Goal: Information Seeking & Learning: Learn about a topic

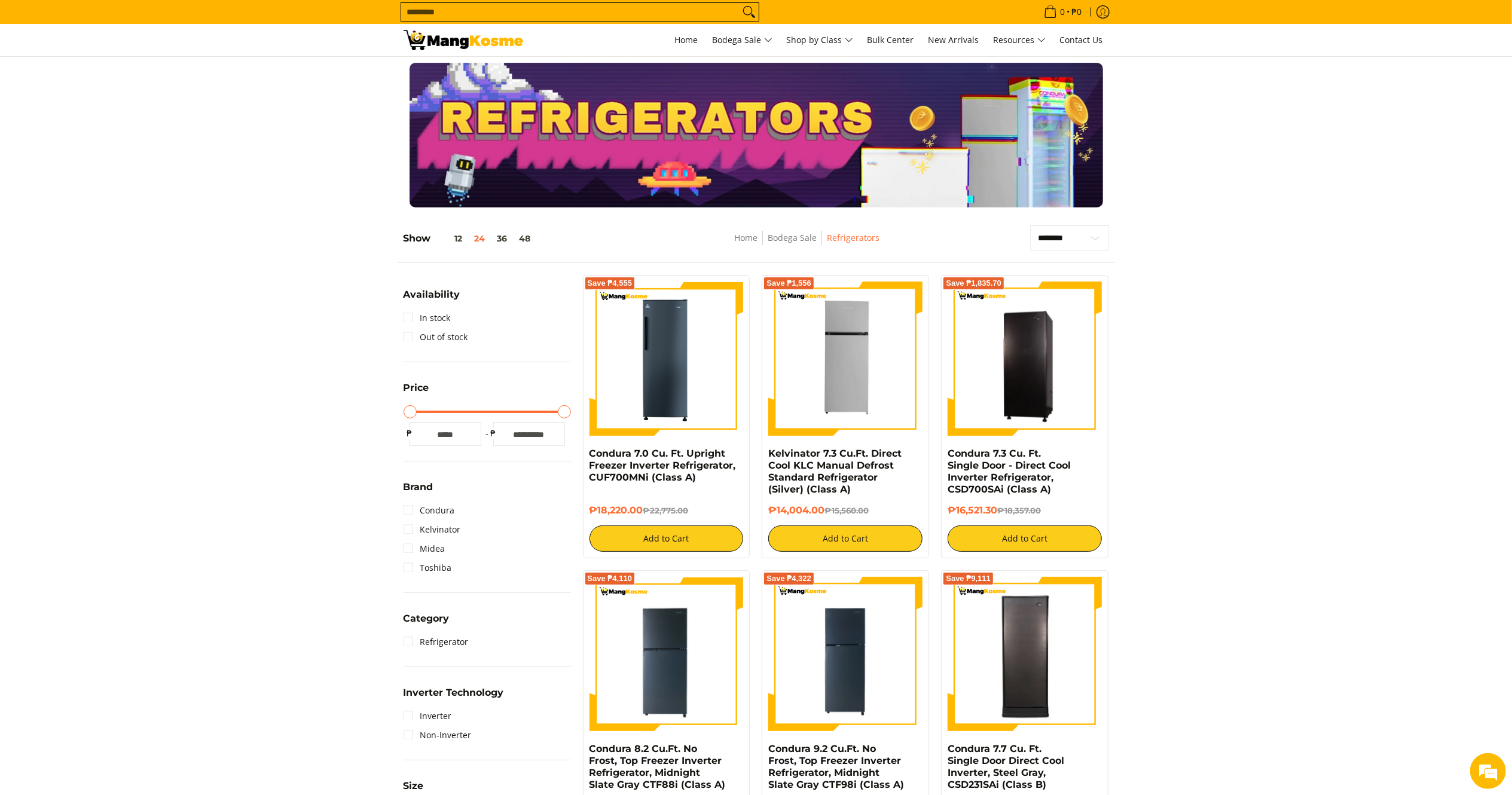
click at [594, 9] on input "Search..." at bounding box center [570, 11] width 338 height 18
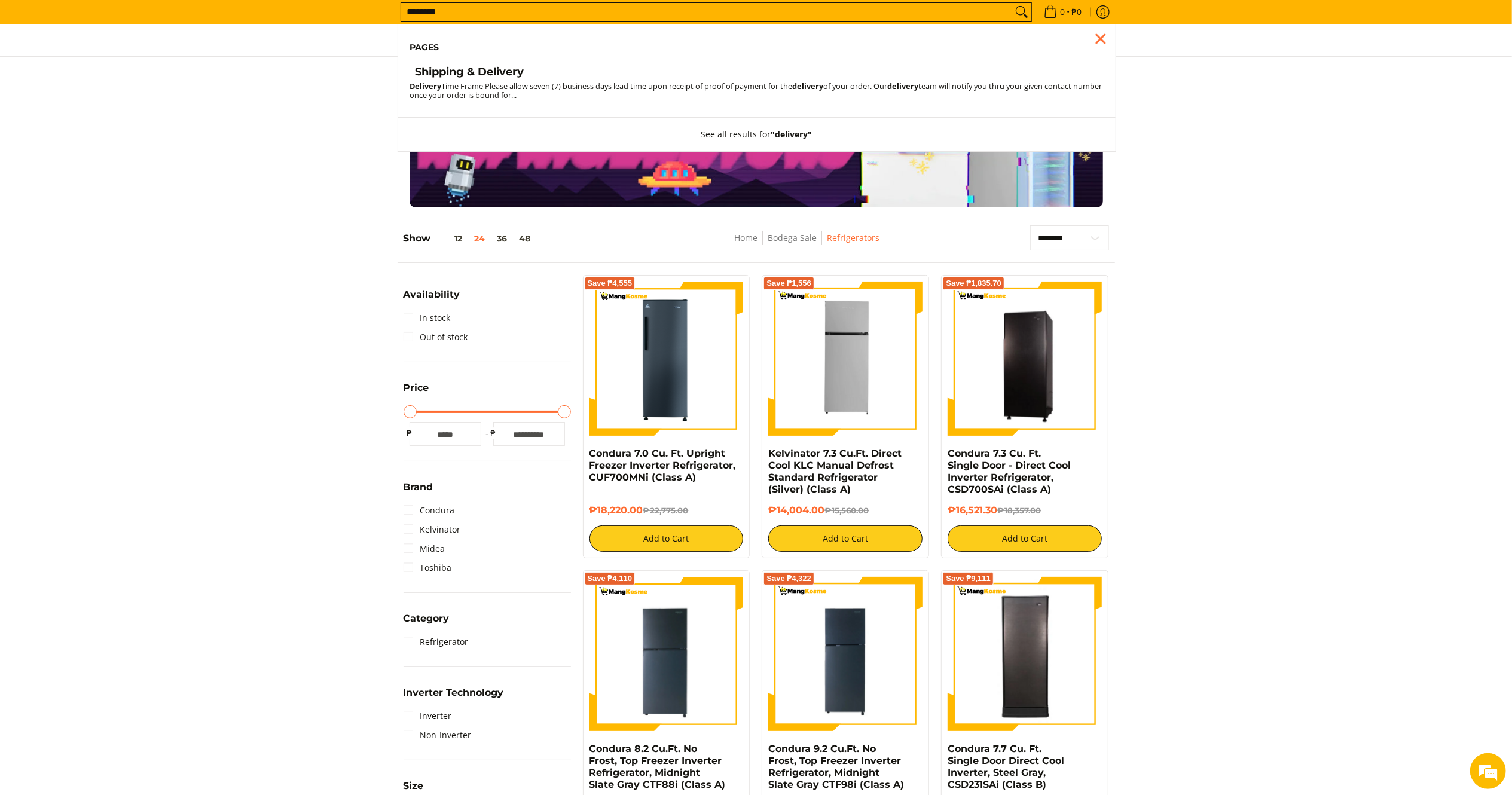
type input "********"
click at [508, 63] on li "Pages" at bounding box center [756, 47] width 717 height 35
click at [508, 67] on h4 "Shipping & Delivery" at bounding box center [470, 72] width 109 height 13
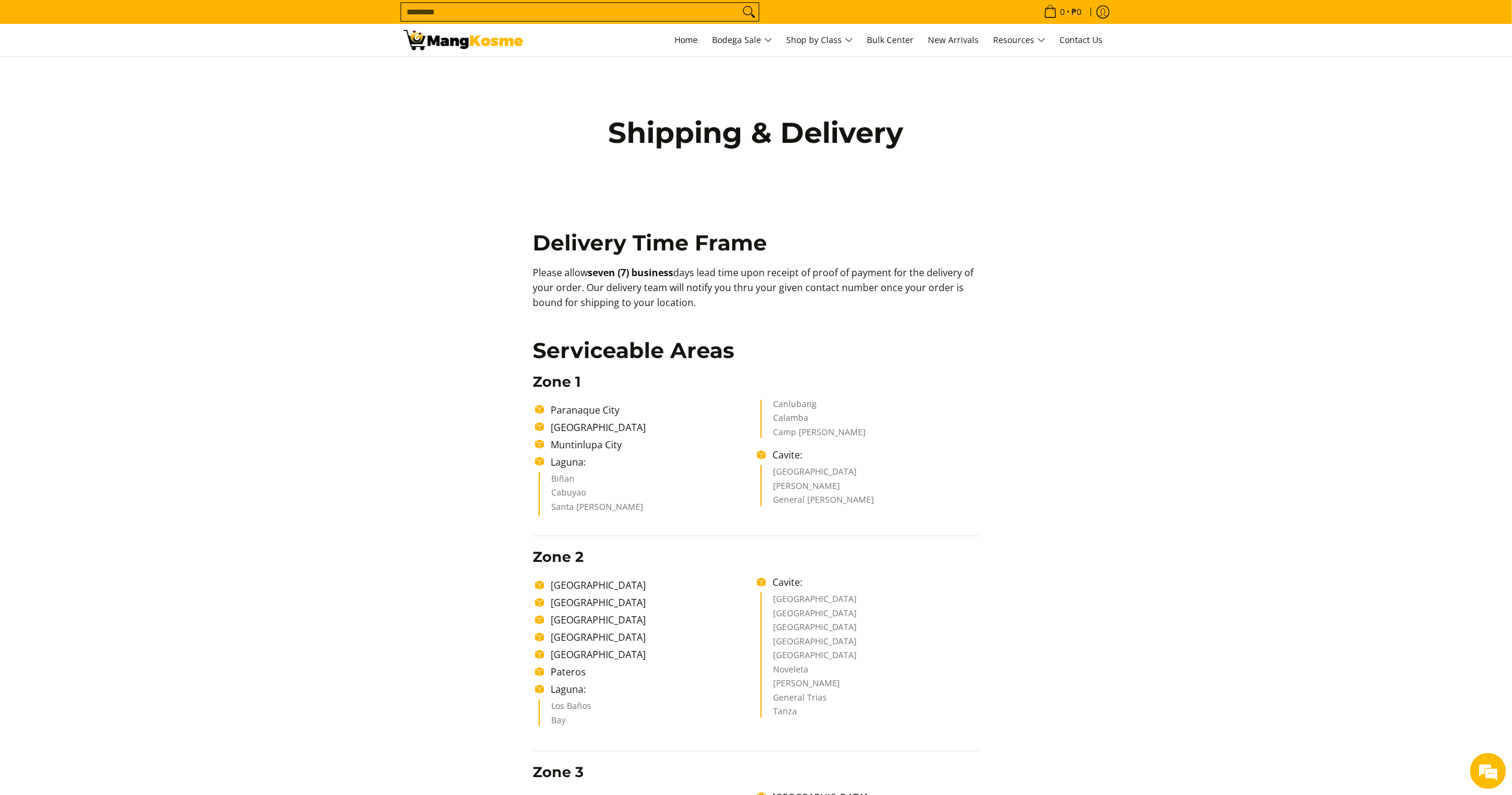
drag, startPoint x: 700, startPoint y: 301, endPoint x: 525, endPoint y: 267, distance: 178.3
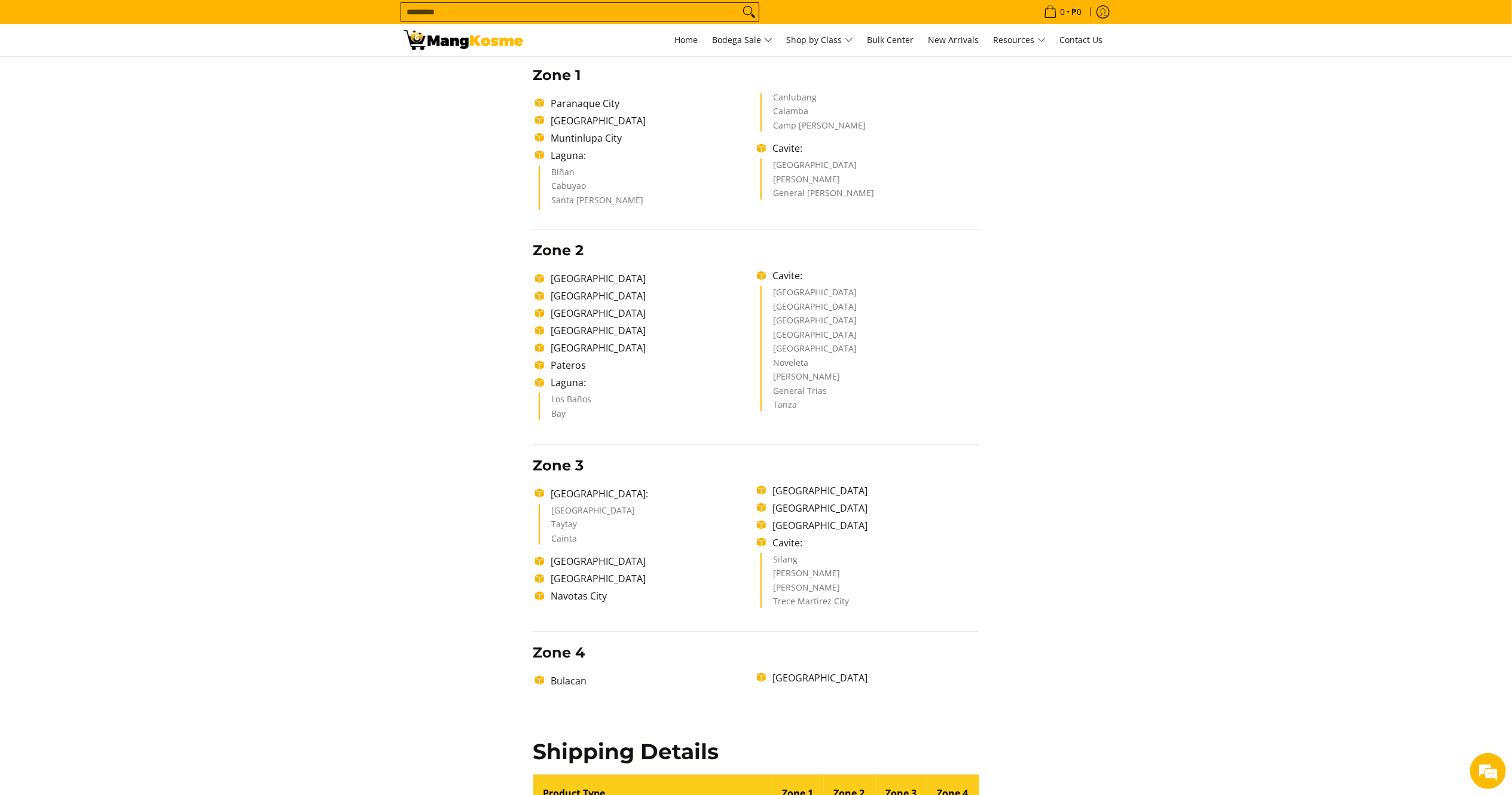
scroll to position [328, 0]
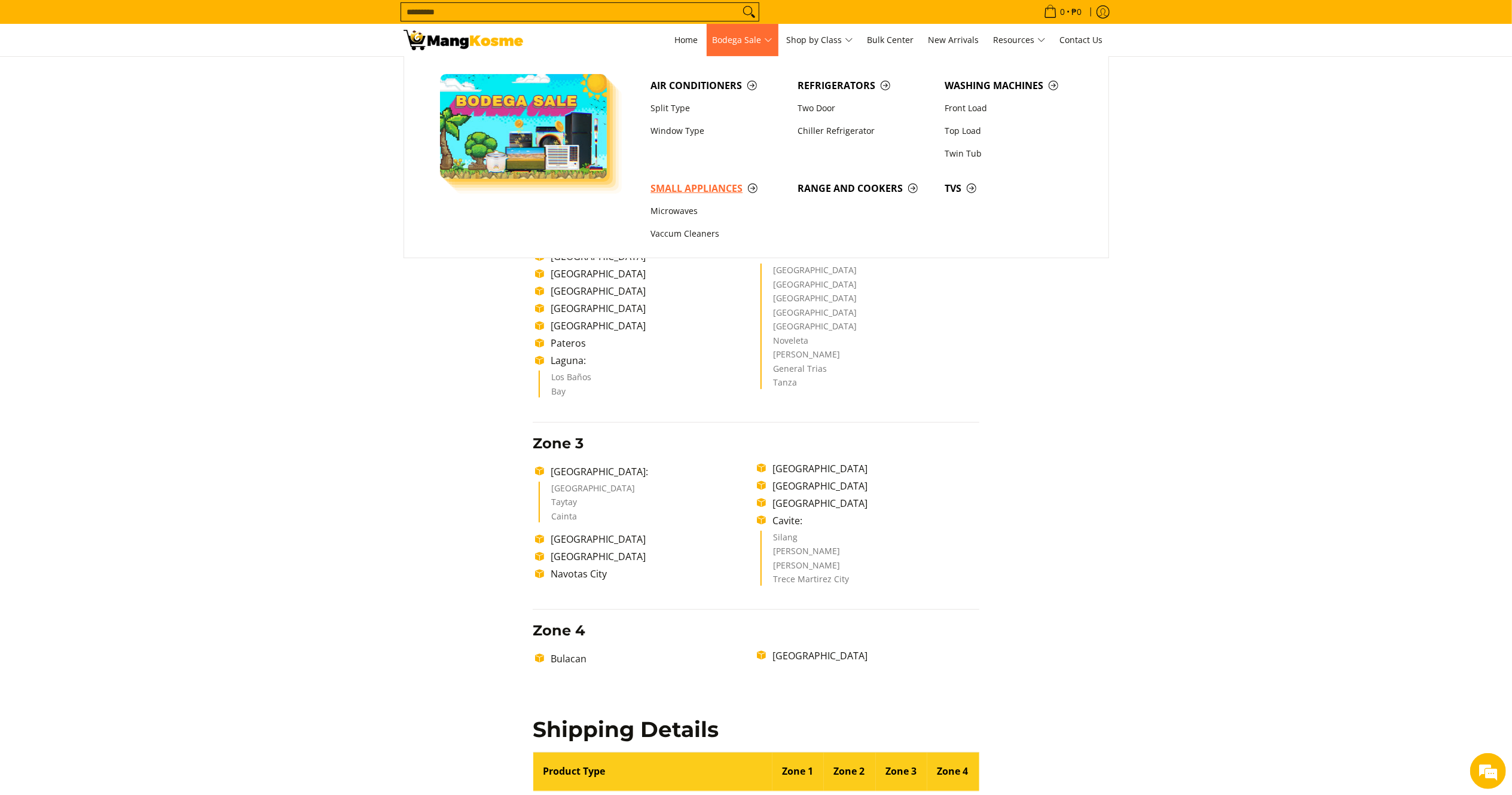
click at [701, 186] on span "Small Appliances" at bounding box center [718, 189] width 136 height 15
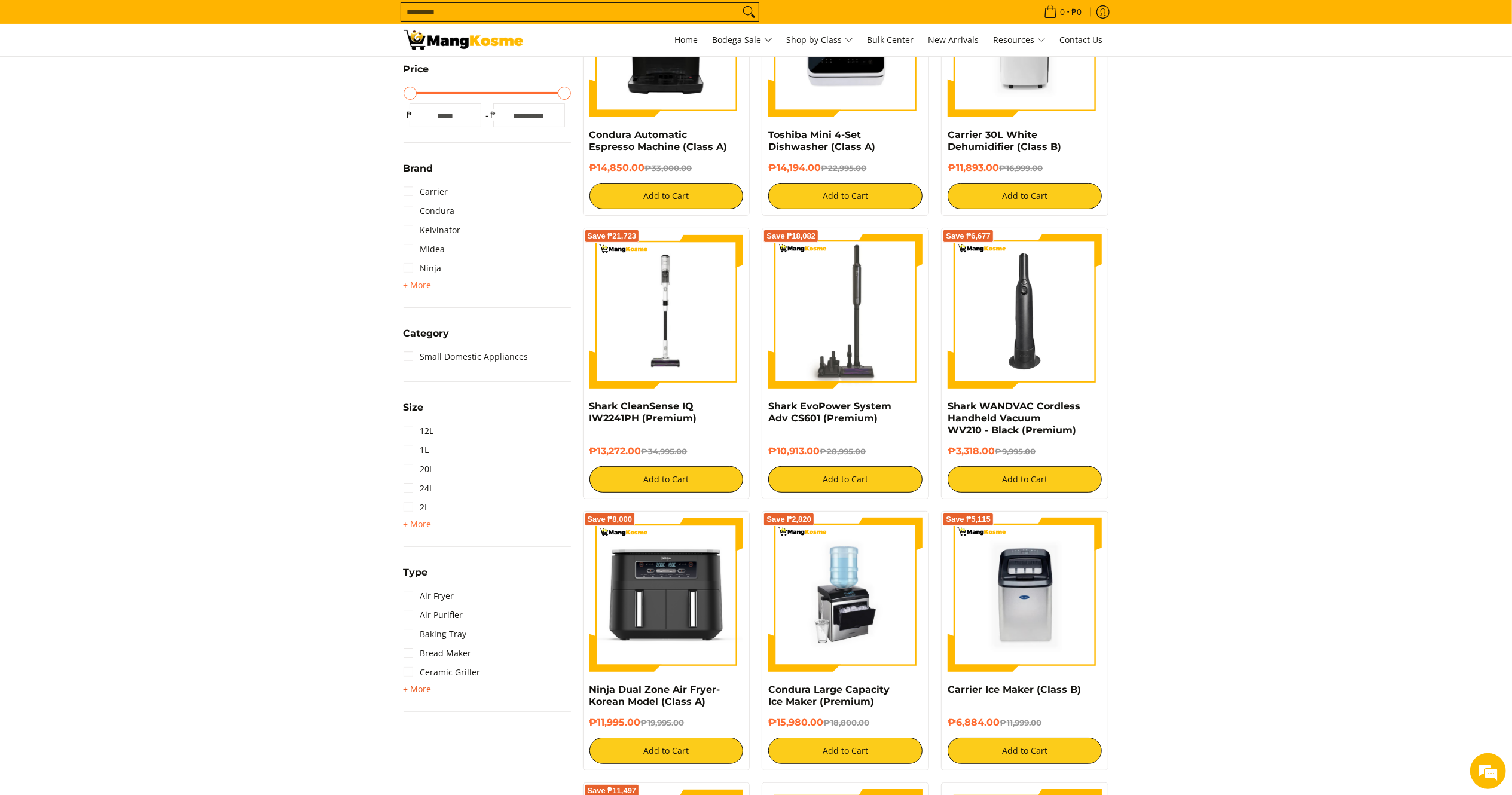
click at [407, 693] on span "+ More - Less" at bounding box center [417, 688] width 28 height 14
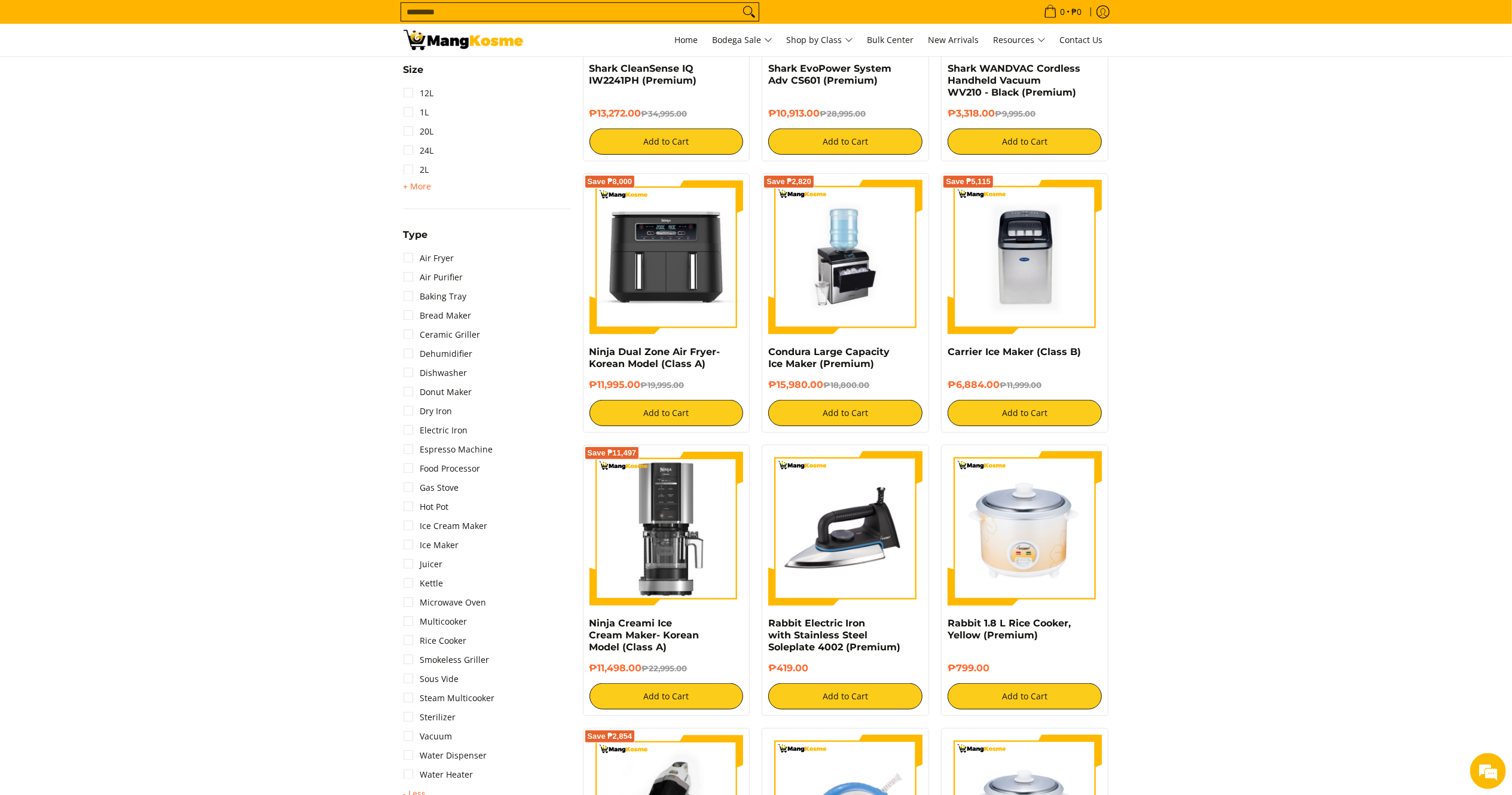
scroll to position [662, 0]
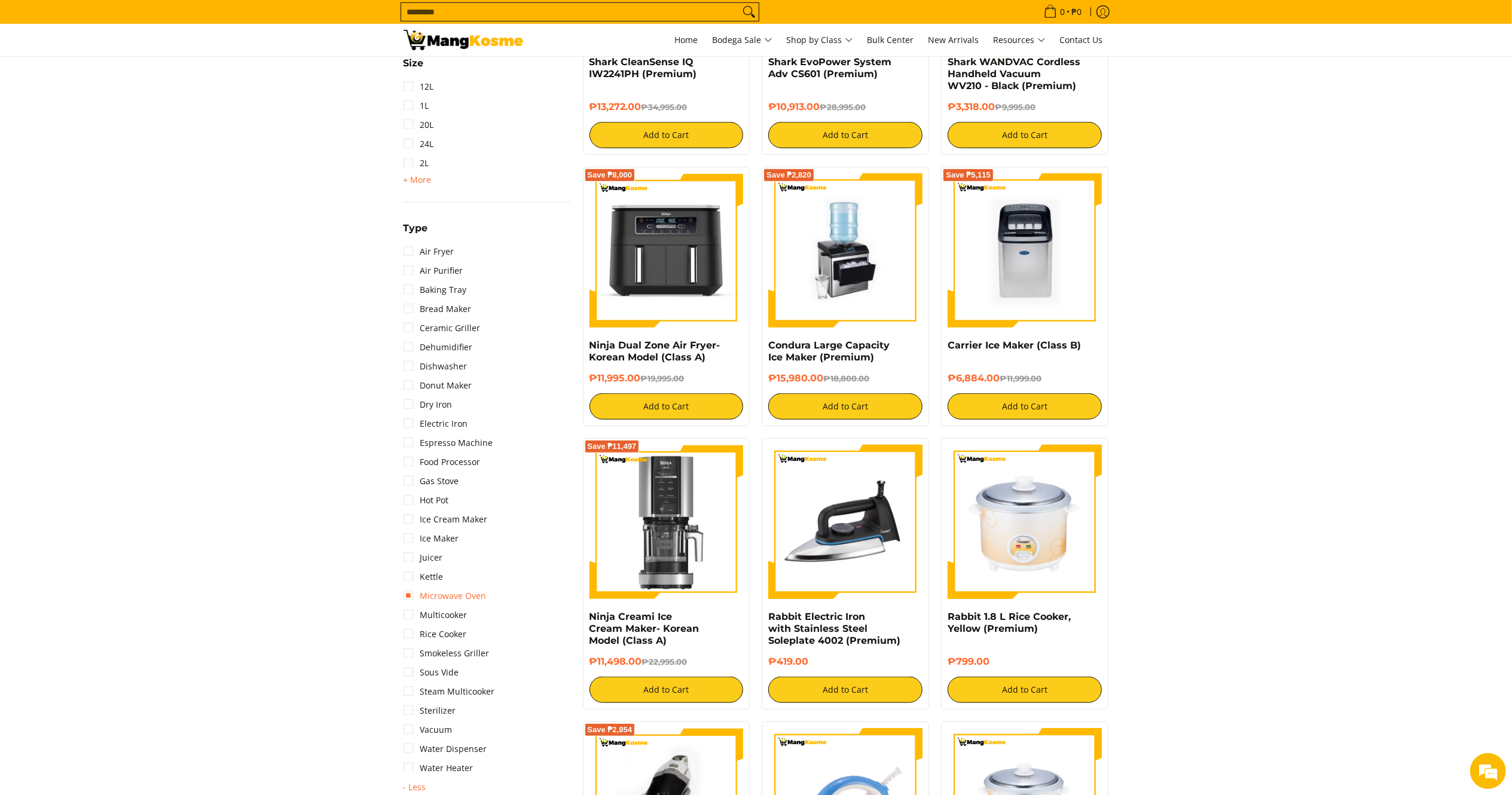
click at [471, 589] on link "Microwave Oven" at bounding box center [445, 596] width 83 height 19
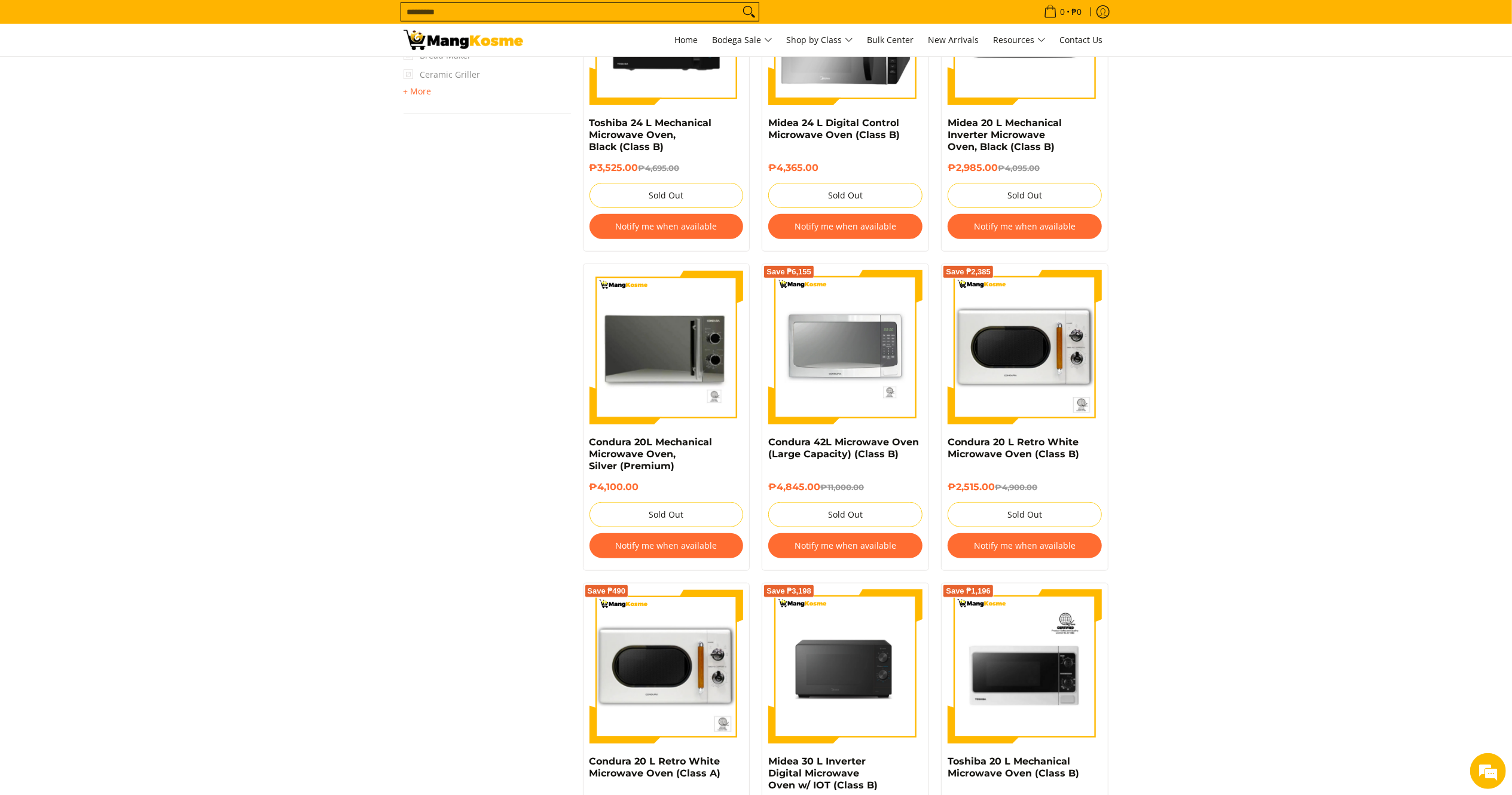
scroll to position [1015, 0]
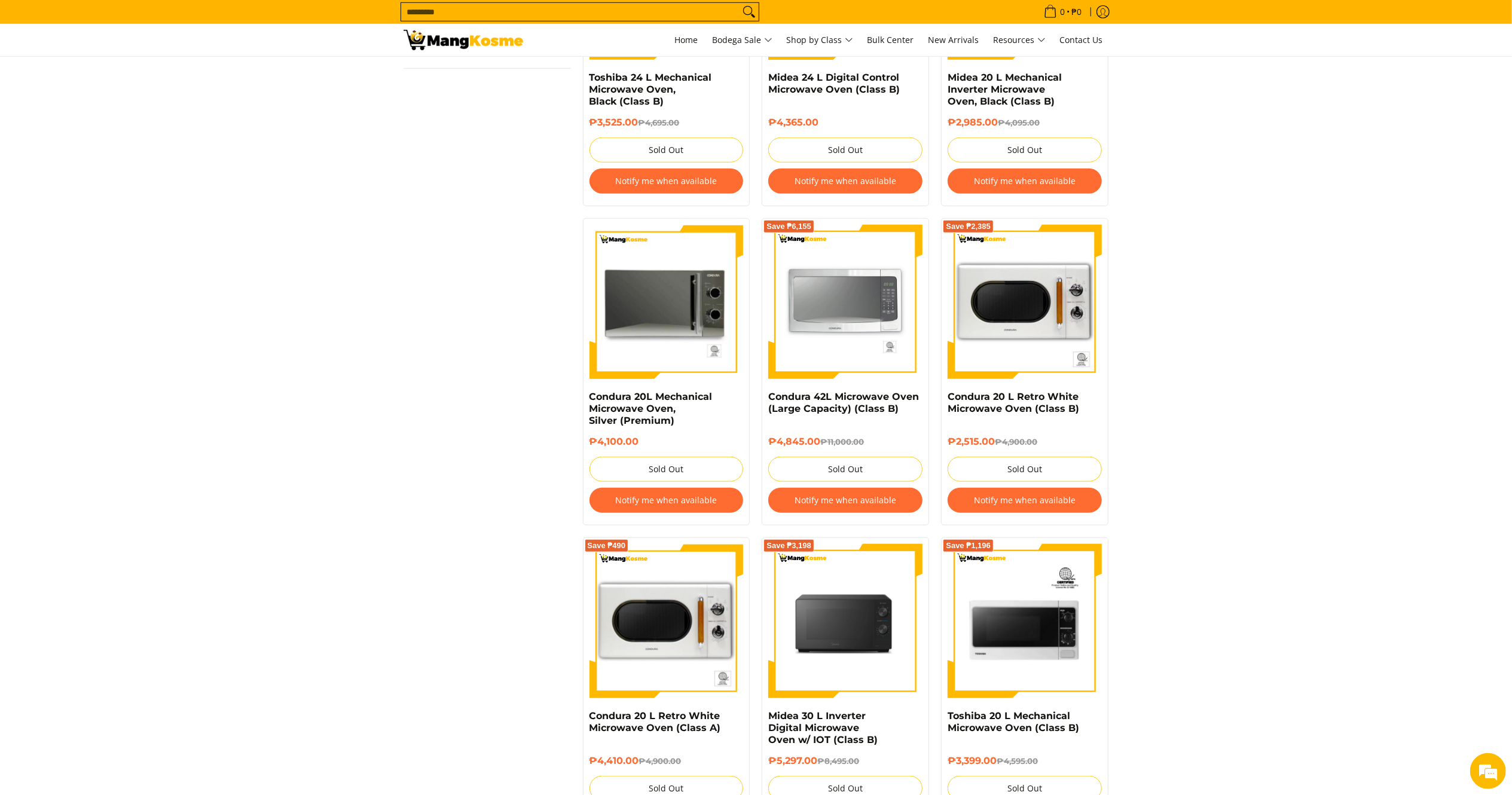
click at [441, 44] on img at bounding box center [463, 39] width 119 height 20
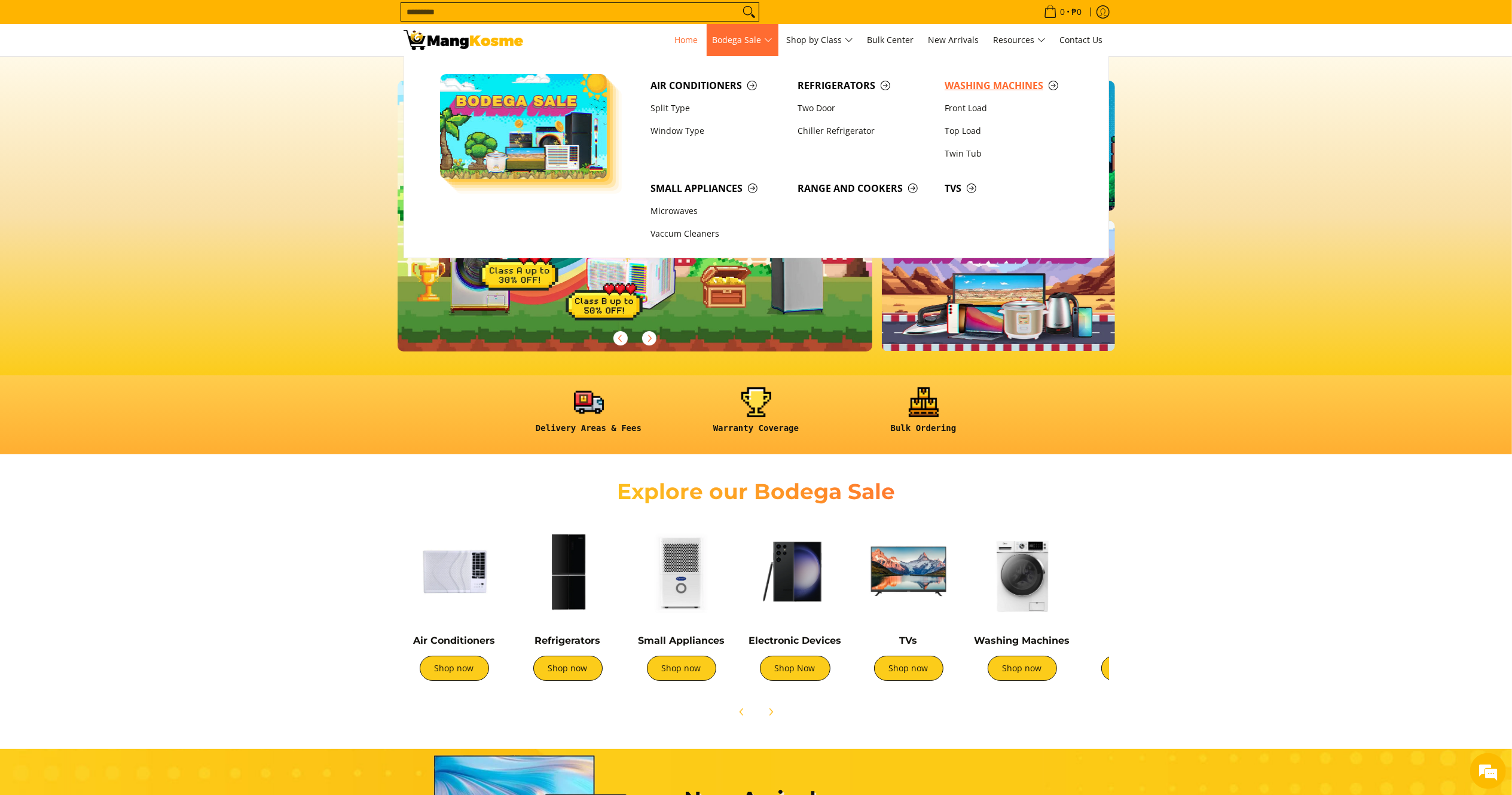
click at [956, 82] on span "Washing Machines" at bounding box center [1012, 86] width 136 height 15
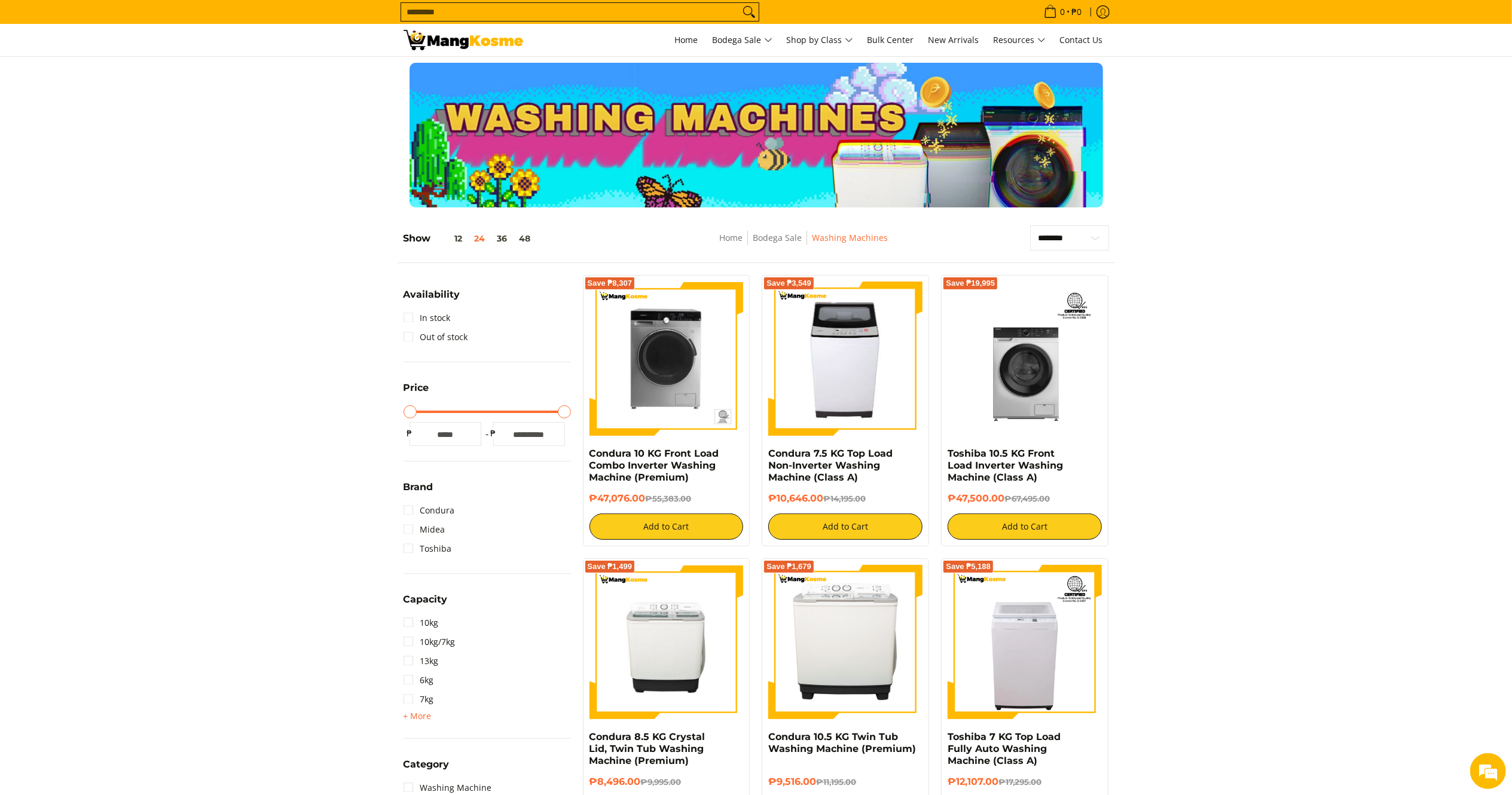
drag, startPoint x: 826, startPoint y: 500, endPoint x: 766, endPoint y: 454, distance: 75.6
click at [766, 454] on div "Save ₱3,549 Condura 7.5 KG Top Load Non-Inverter Washing Machine (Class A) ₱10,…" at bounding box center [845, 410] width 167 height 271
copy div "Condura 7.5 KG Top Load Non-Inverter Washing Machine (Class A) ₱10,646.00"
drag, startPoint x: 648, startPoint y: 494, endPoint x: 589, endPoint y: 451, distance: 73.0
click at [589, 451] on div "Condura 10 KG Front Load Combo Inverter Washing Machine (Premium) ₱47,076.00 ₱5…" at bounding box center [666, 493] width 155 height 92
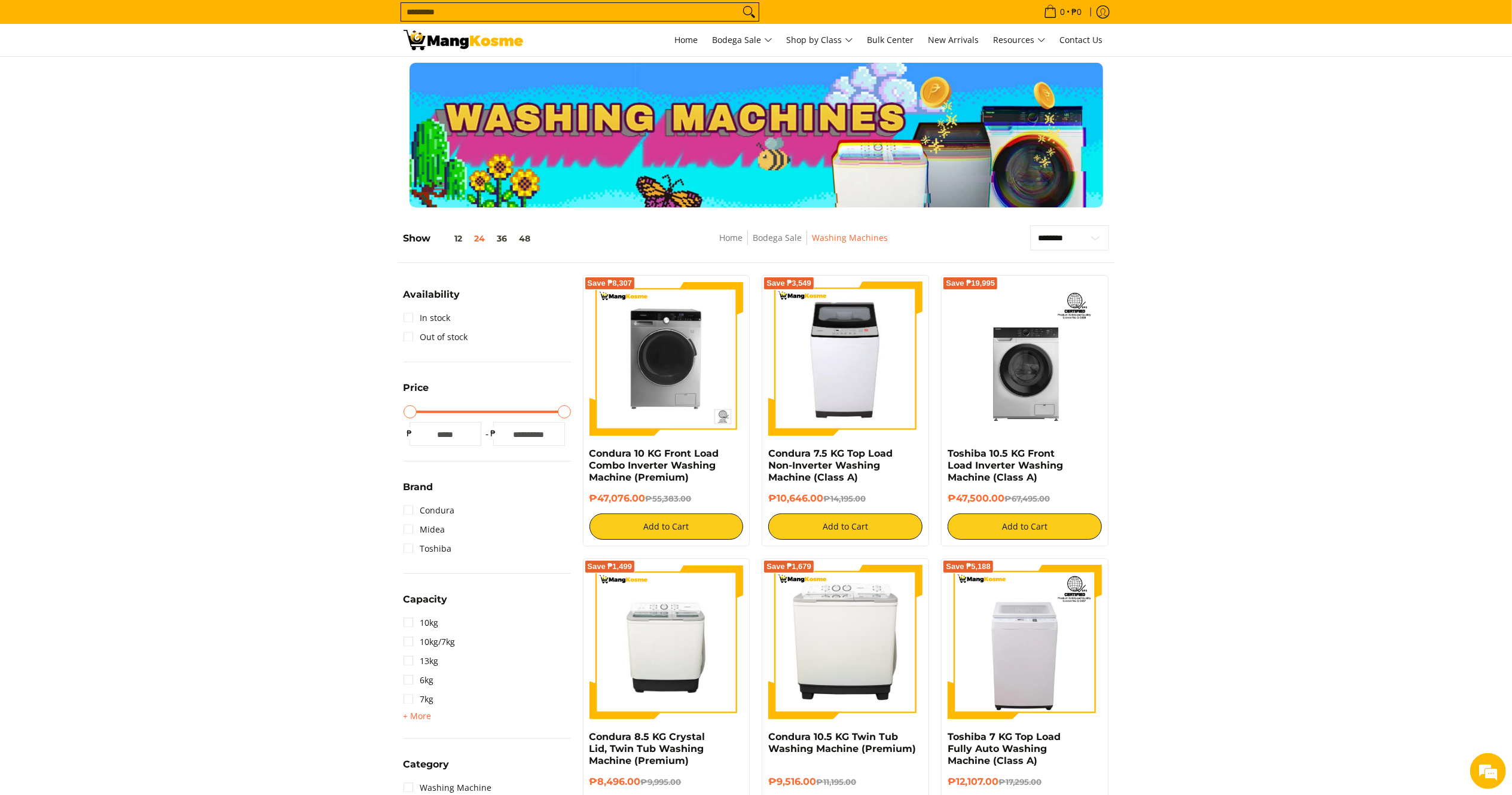
copy div "Condura 10 KG Front Load Combo Inverter Washing Machine (Premium) ₱47,076.00"
drag, startPoint x: 1002, startPoint y: 492, endPoint x: 947, endPoint y: 451, distance: 68.6
click at [947, 451] on div "Save ₱19,995 Toshiba 10.5 KG Front Load Inverter Washing Machine (Class A) ₱47,…" at bounding box center [1024, 410] width 167 height 271
copy div "Toshiba 10.5 KG Front Load Inverter Washing Machine (Class A) ₱47,500.00"
click at [483, 41] on img at bounding box center [463, 39] width 119 height 20
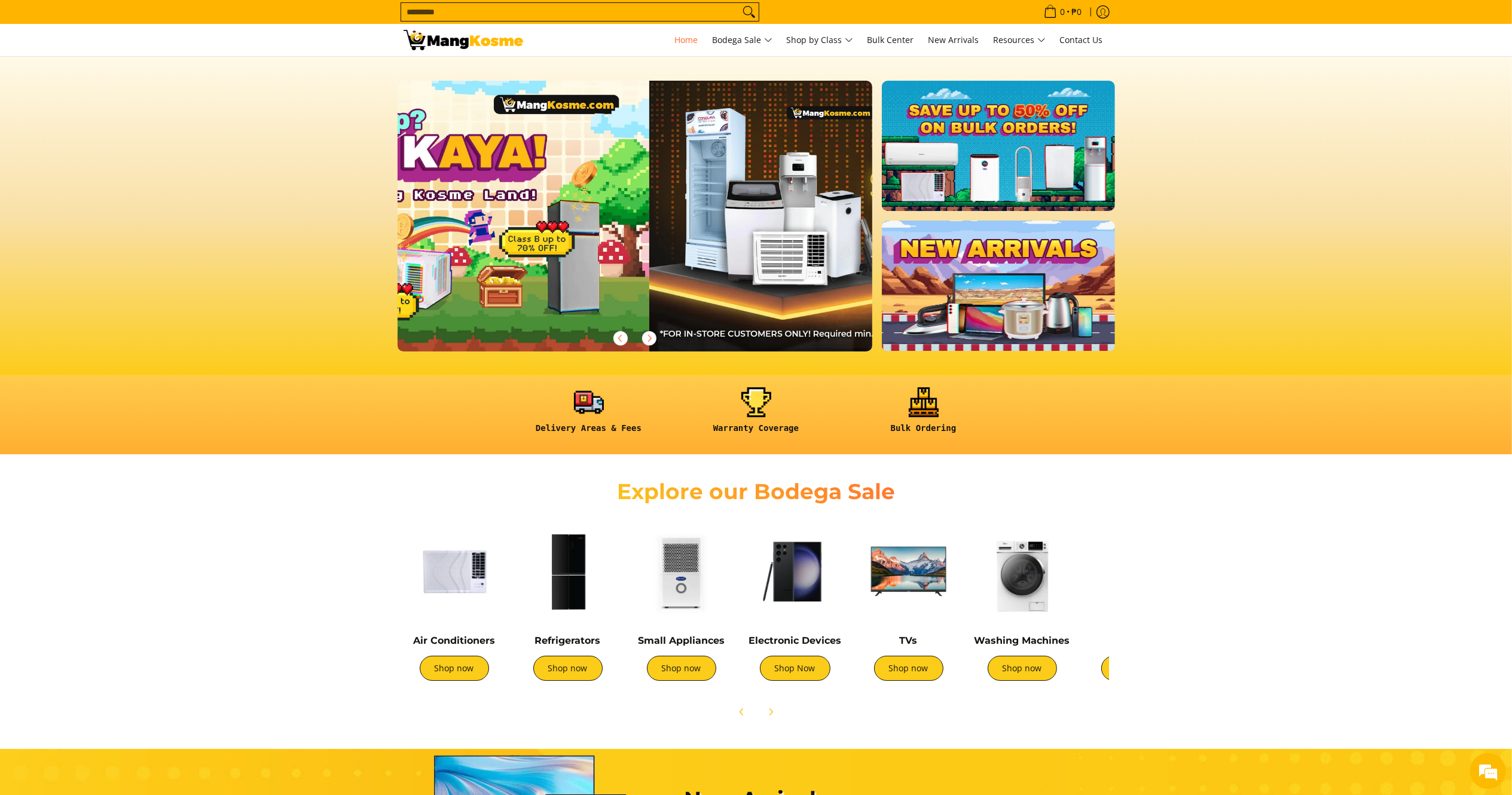
scroll to position [0, 430]
